Goal: Information Seeking & Learning: Learn about a topic

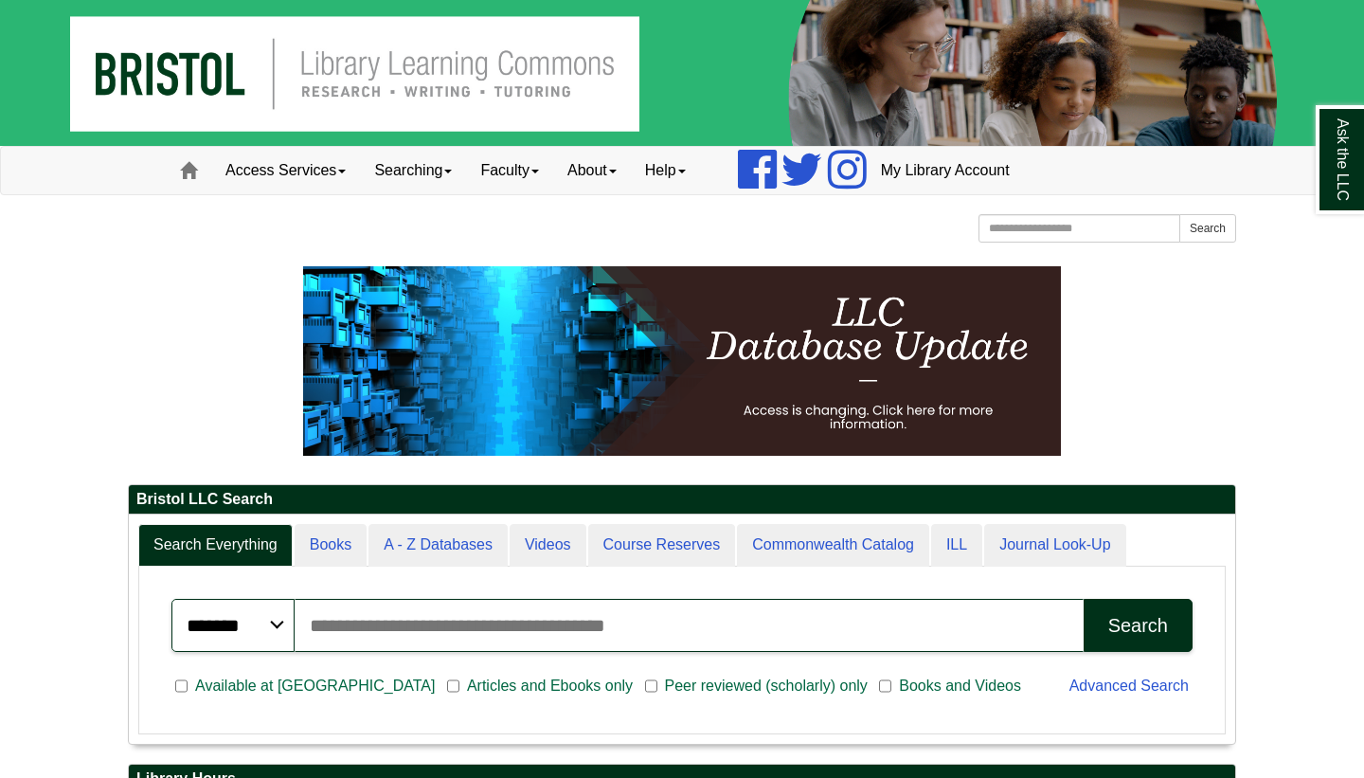
scroll to position [228, 1106]
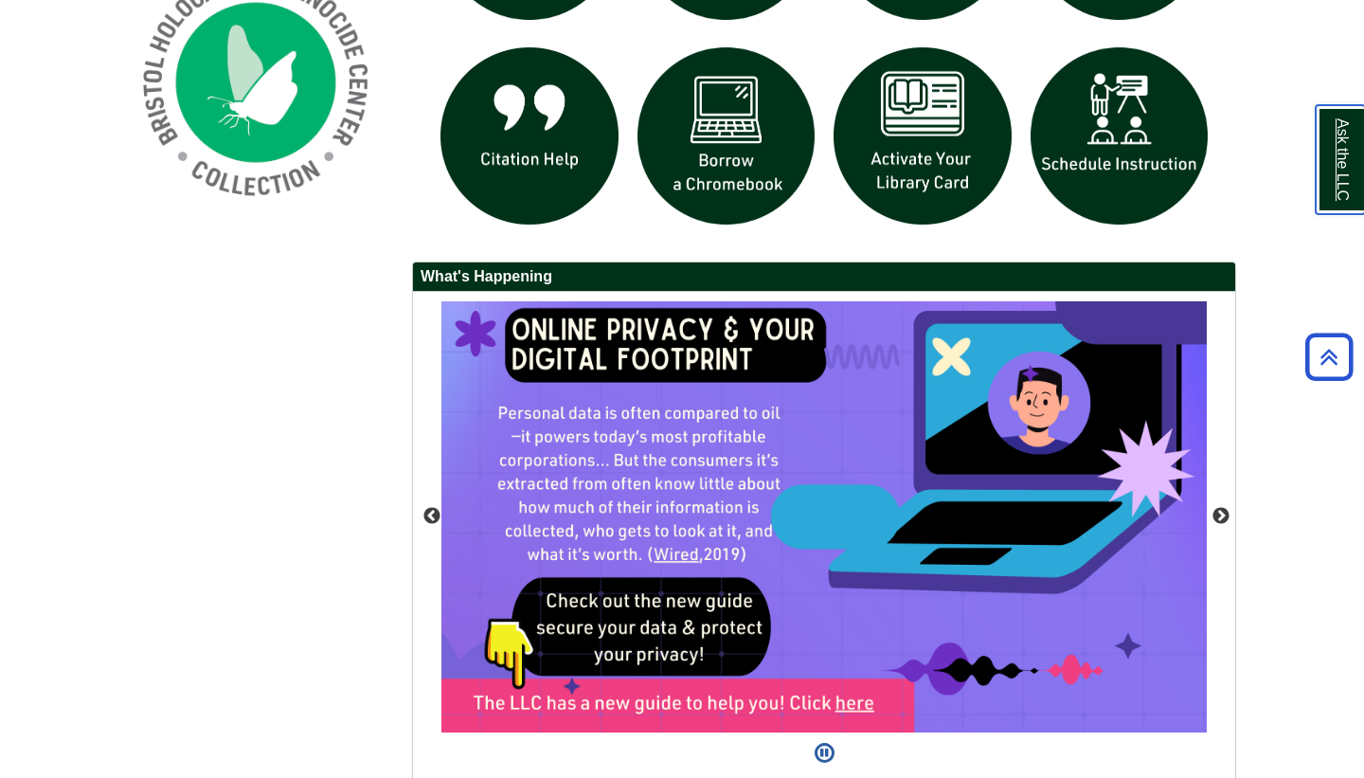
scroll to position [1518, 0]
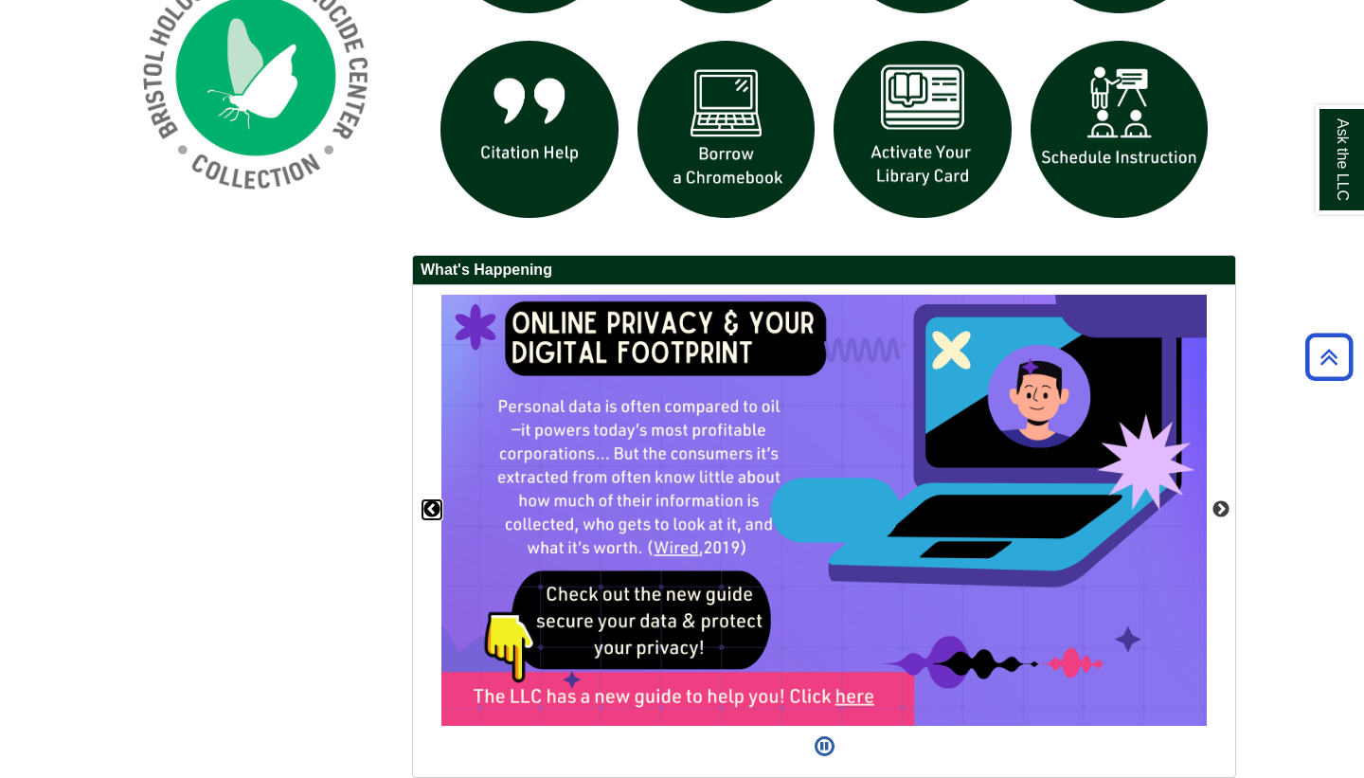
click at [436, 511] on button "Previous" at bounding box center [431, 509] width 19 height 19
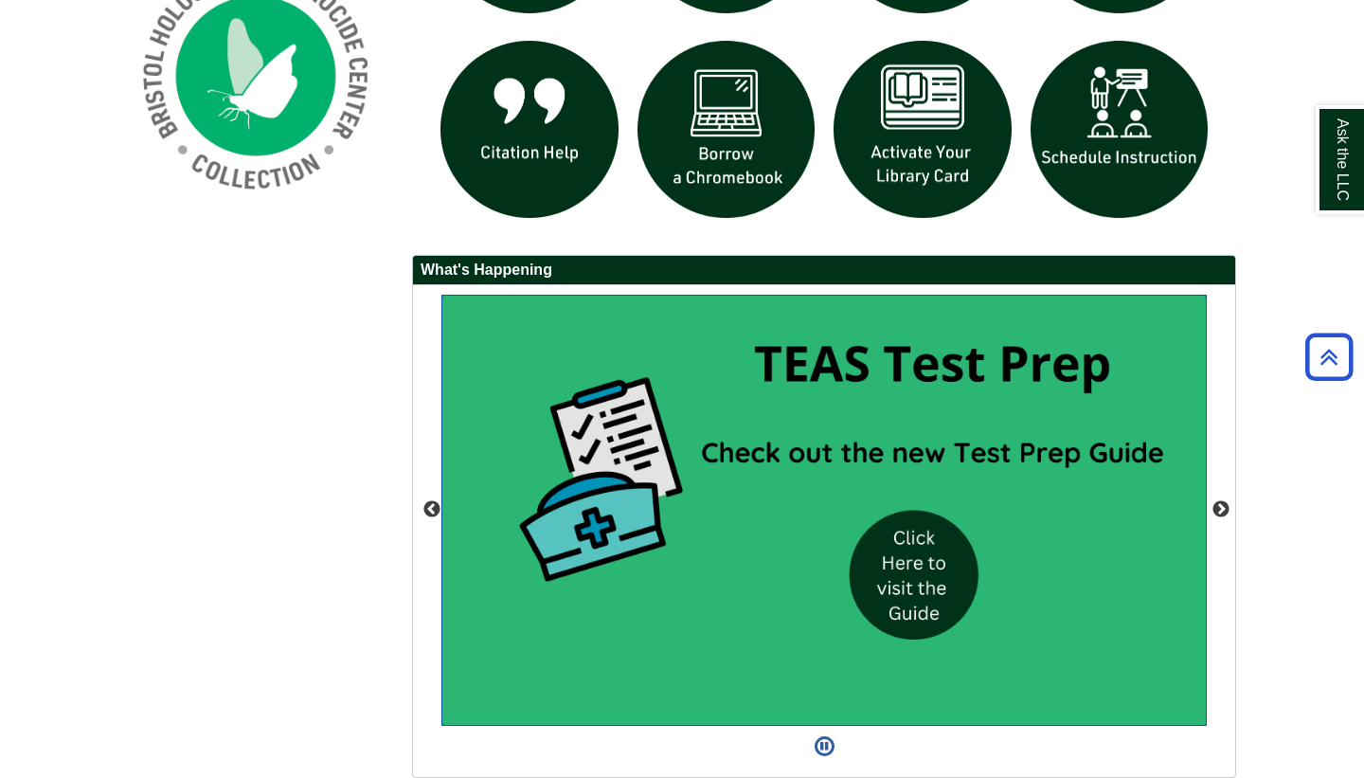
click at [943, 582] on img "slideshow" at bounding box center [823, 510] width 765 height 431
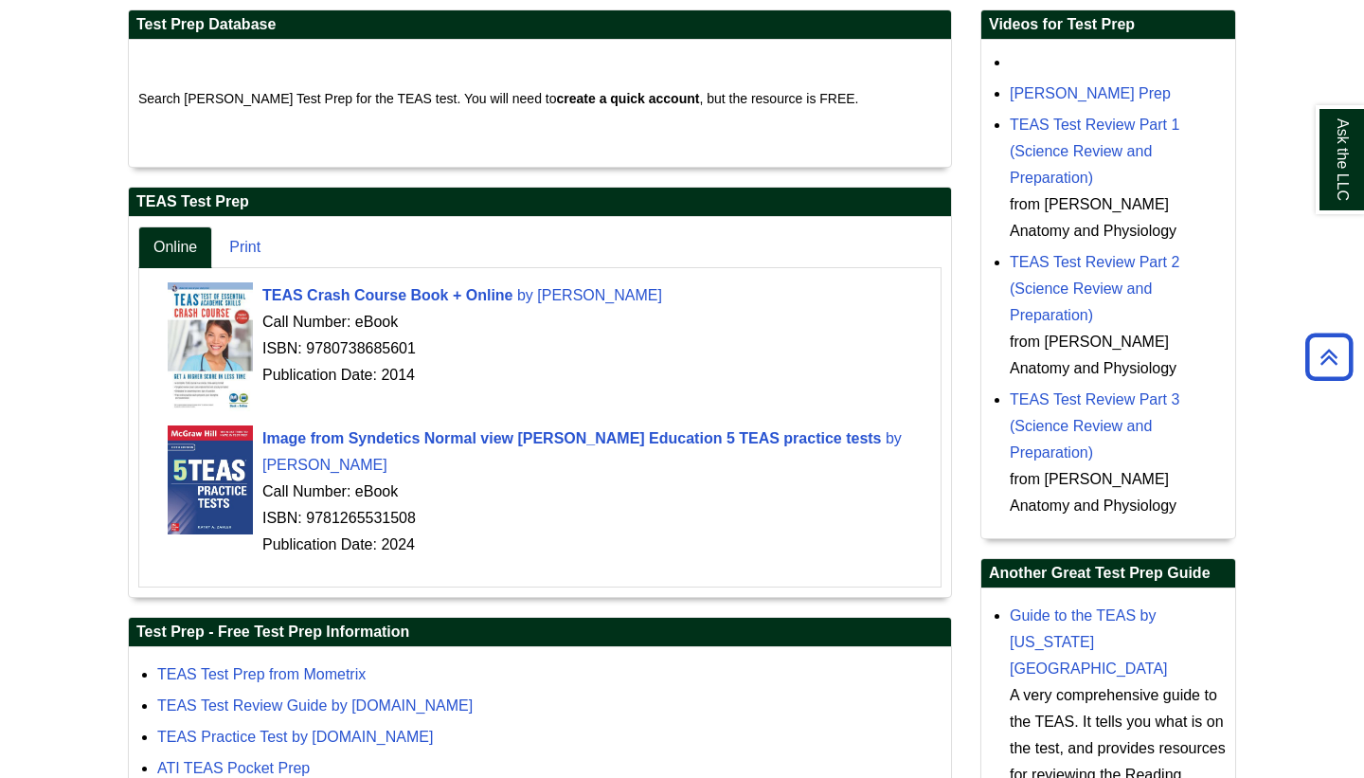
scroll to position [455, 0]
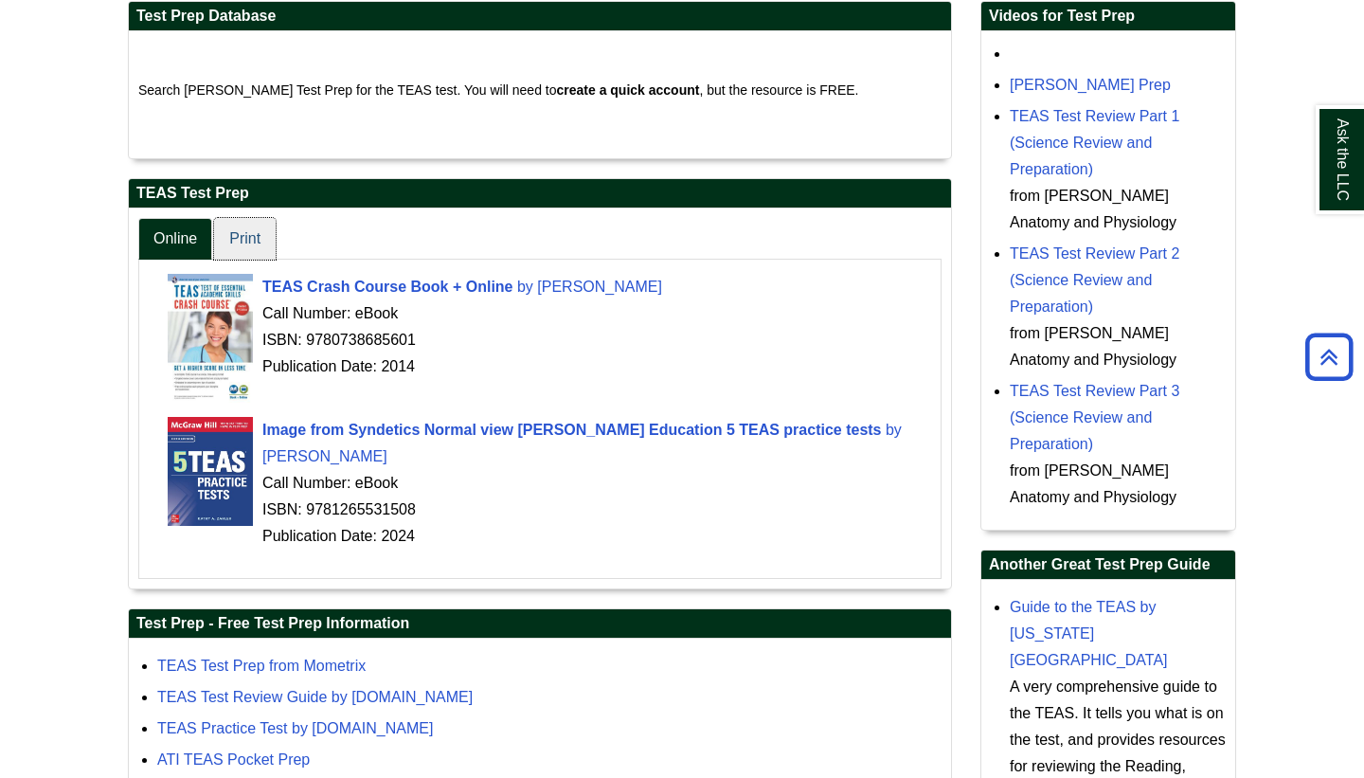
click at [251, 240] on link "Print" at bounding box center [245, 239] width 62 height 43
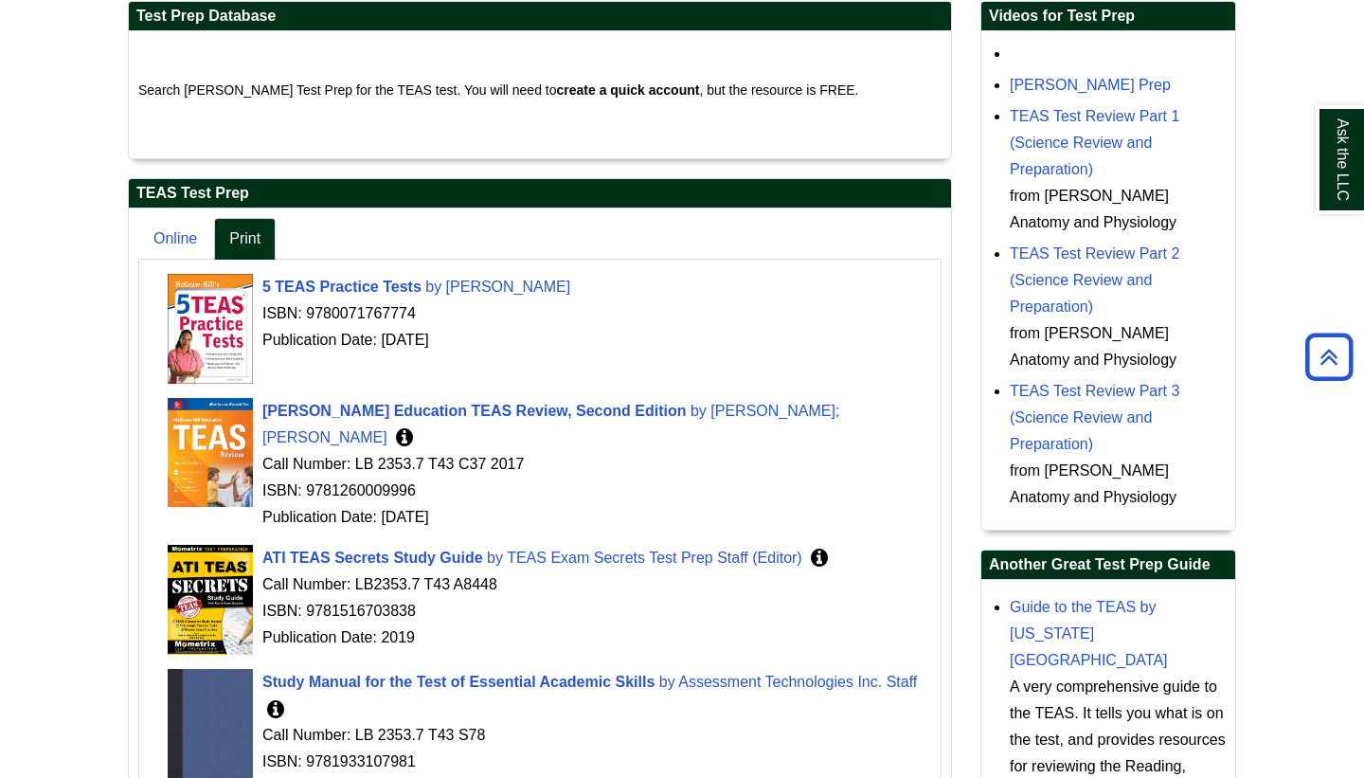
click at [69, 317] on body "Skip to Main Content Toggle navigation Home Access Services Access Services Pol…" at bounding box center [682, 409] width 1364 height 1729
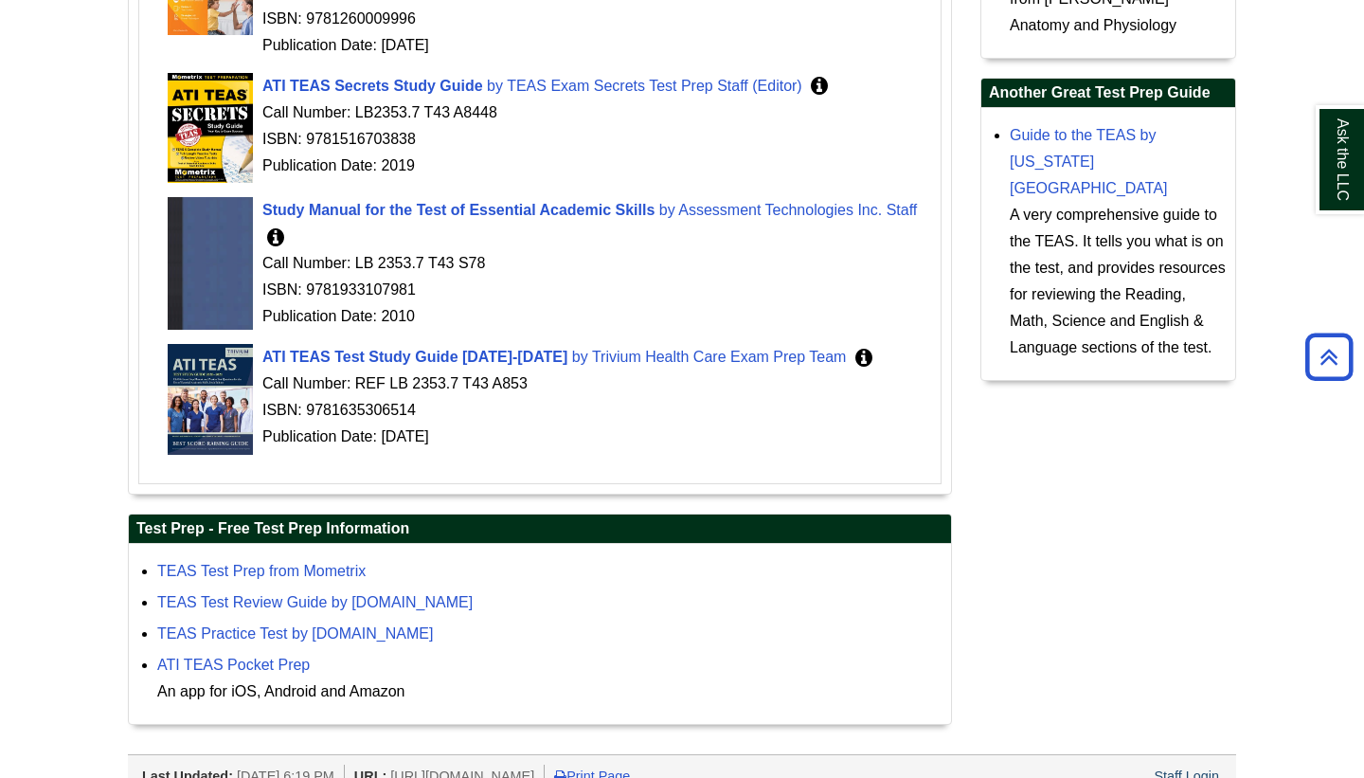
scroll to position [928, 0]
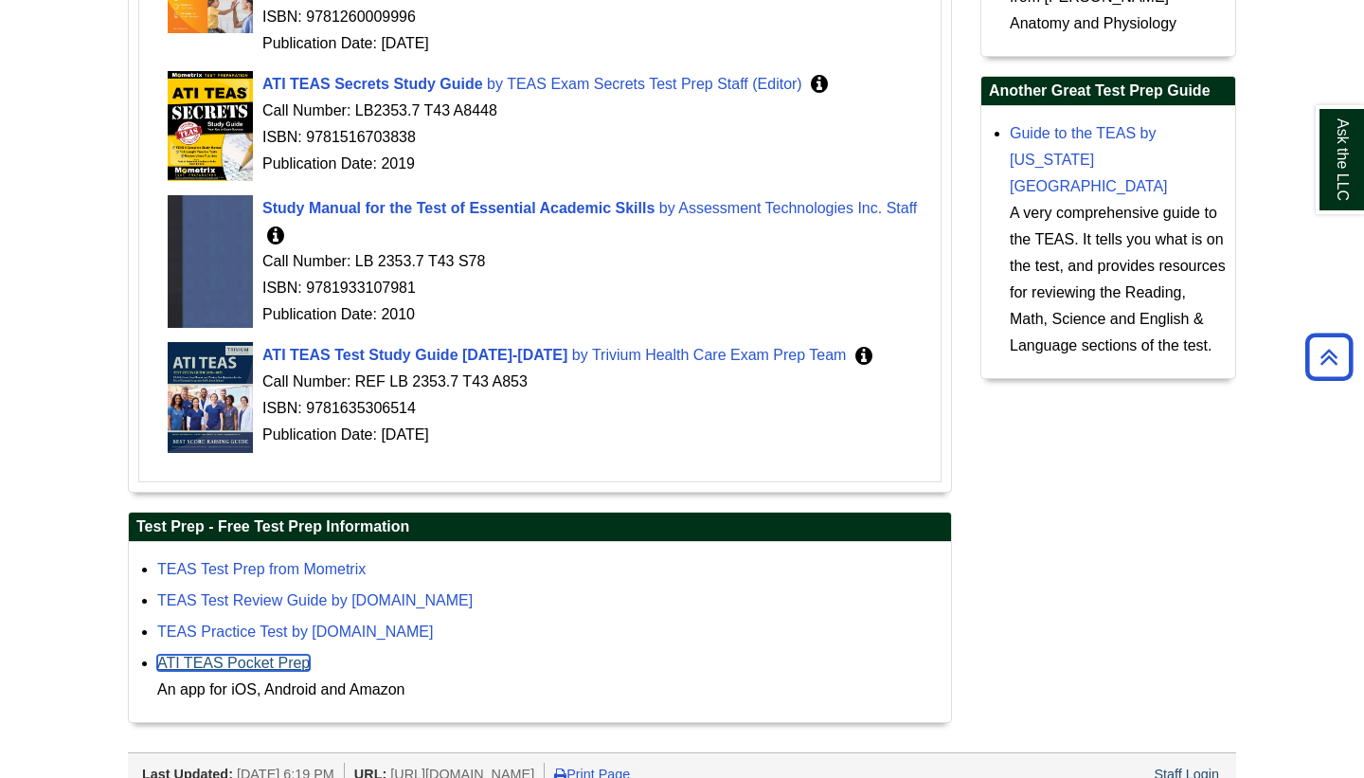
click at [230, 654] on link "ATI TEAS Pocket Prep" at bounding box center [233, 662] width 152 height 16
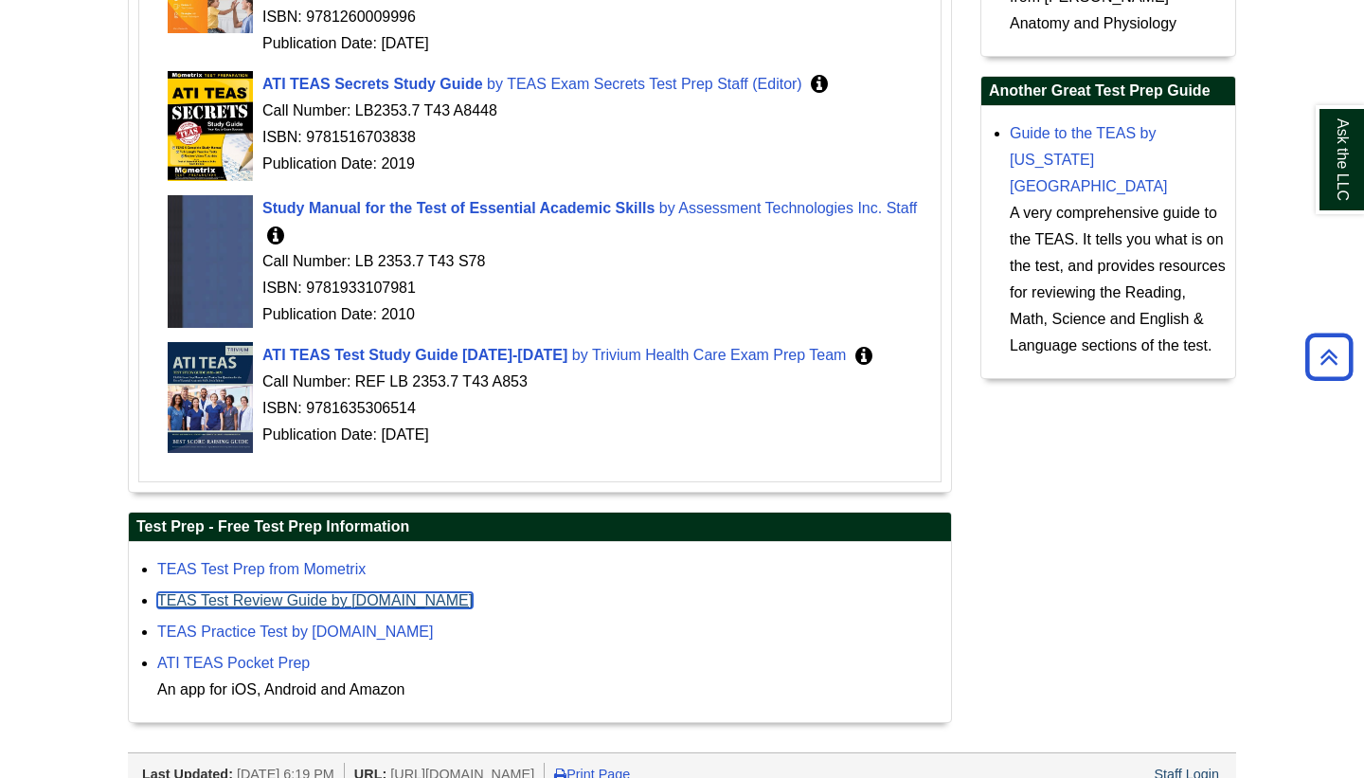
click at [241, 592] on link "TEAS Test Review Guide by RegisteredNursing.org" at bounding box center [314, 600] width 315 height 16
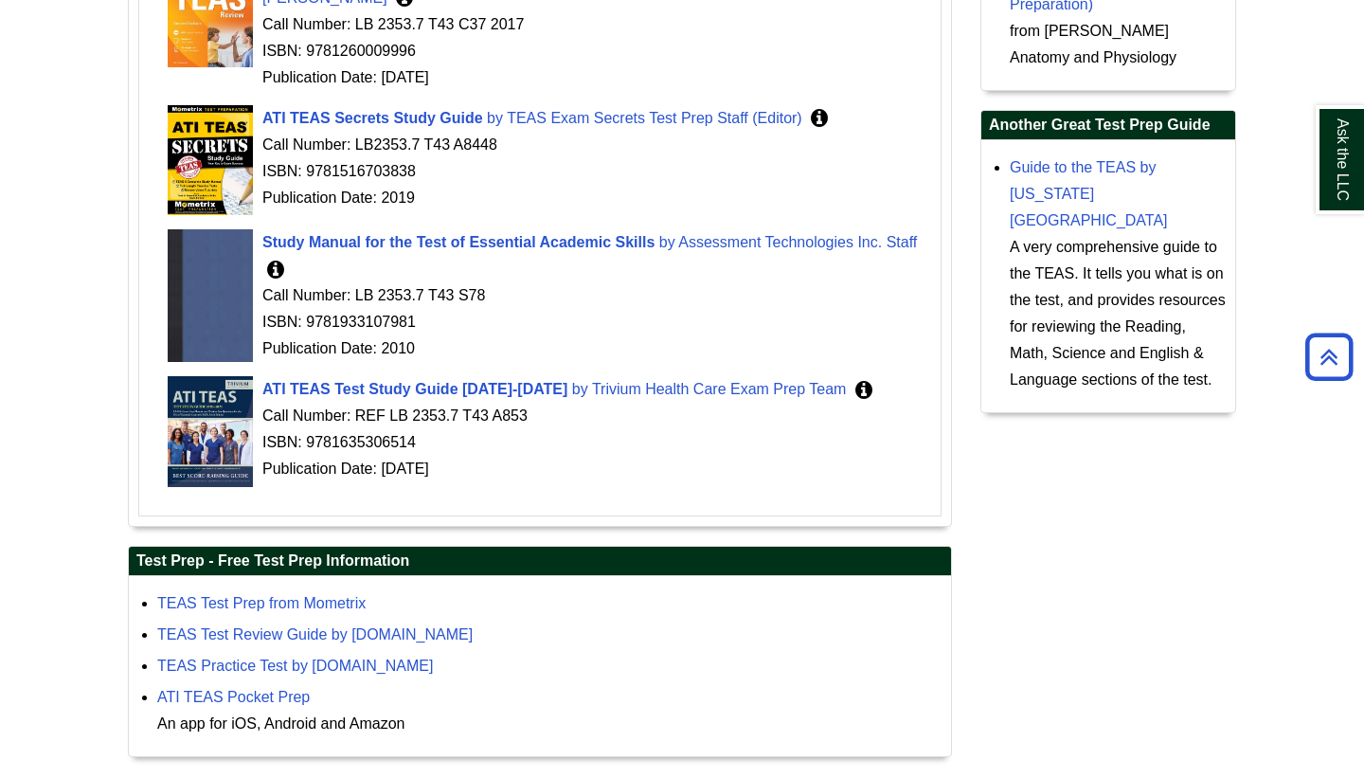
scroll to position [890, 0]
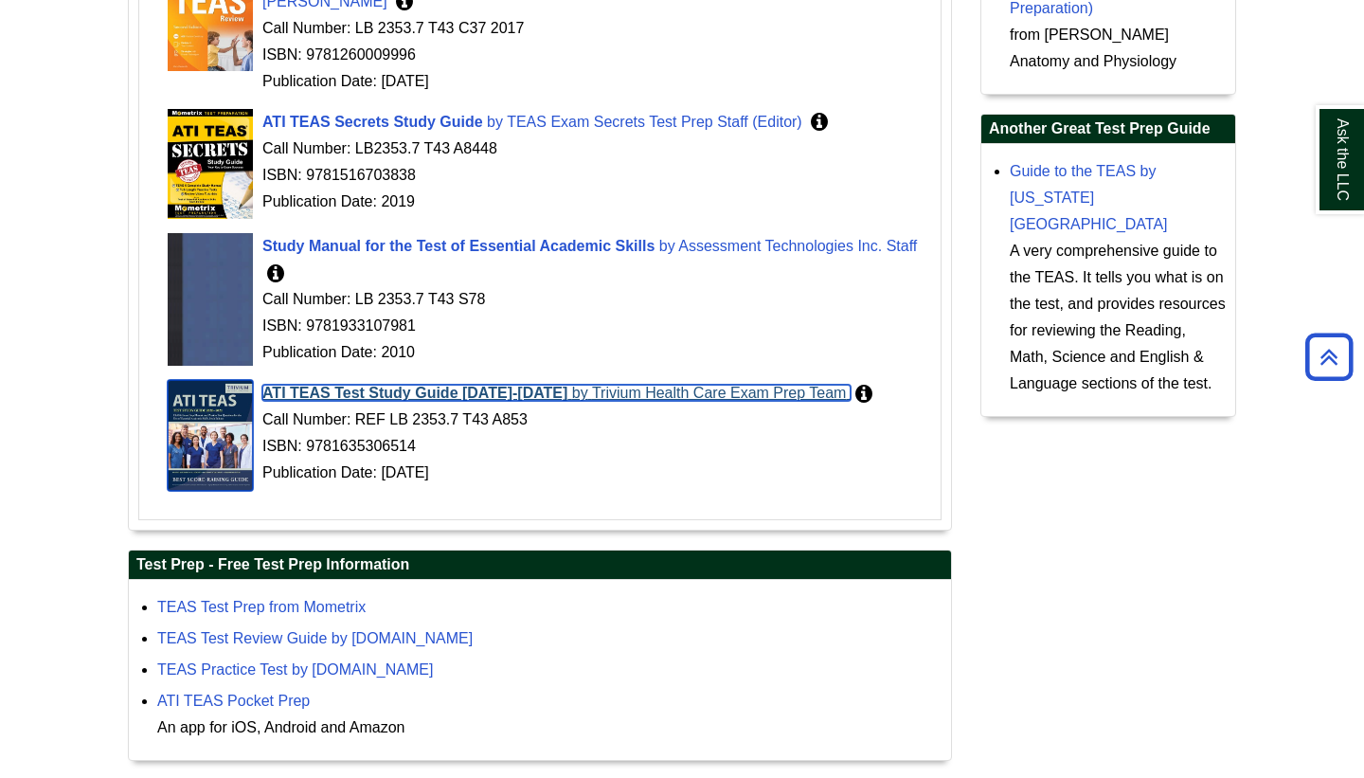
click at [533, 385] on span "ATI TEAS Test Study Guide 2020-2021" at bounding box center [414, 393] width 305 height 16
